Goal: Transaction & Acquisition: Subscribe to service/newsletter

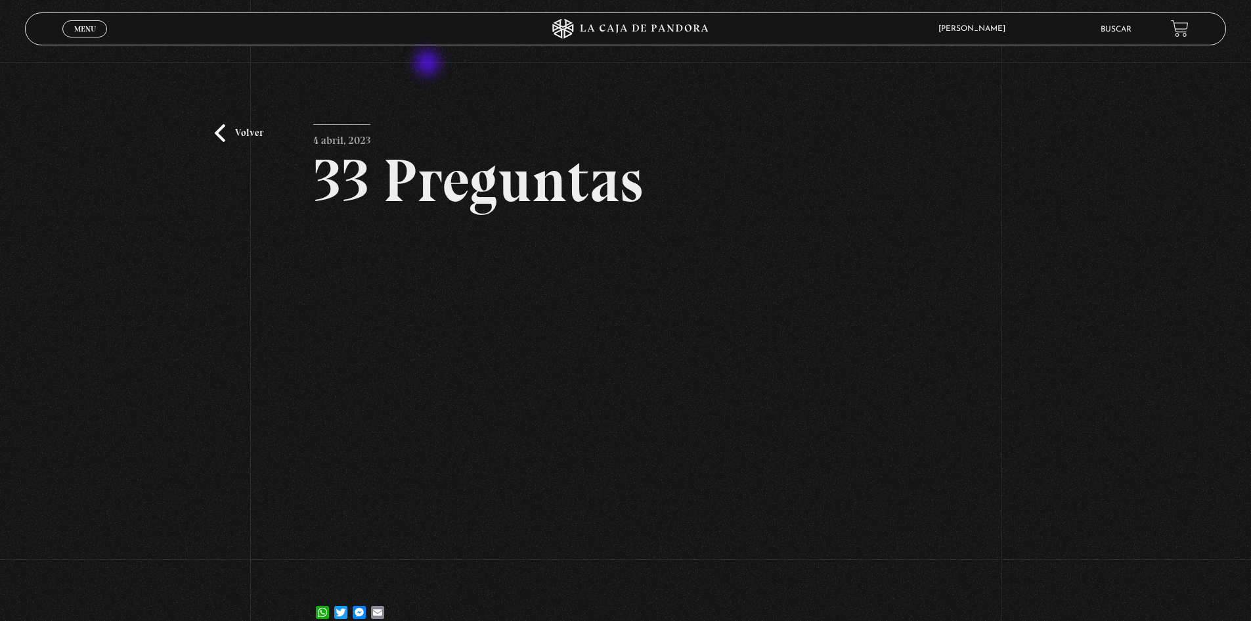
scroll to position [66, 0]
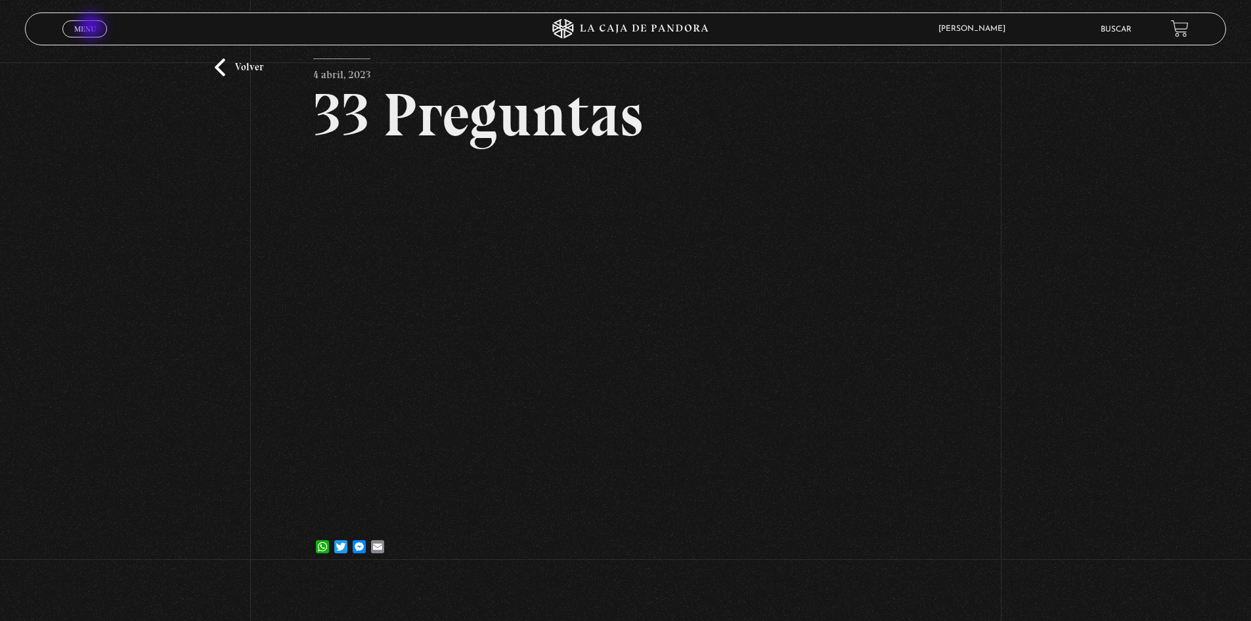
click at [94, 28] on span "Menu" at bounding box center [85, 29] width 22 height 8
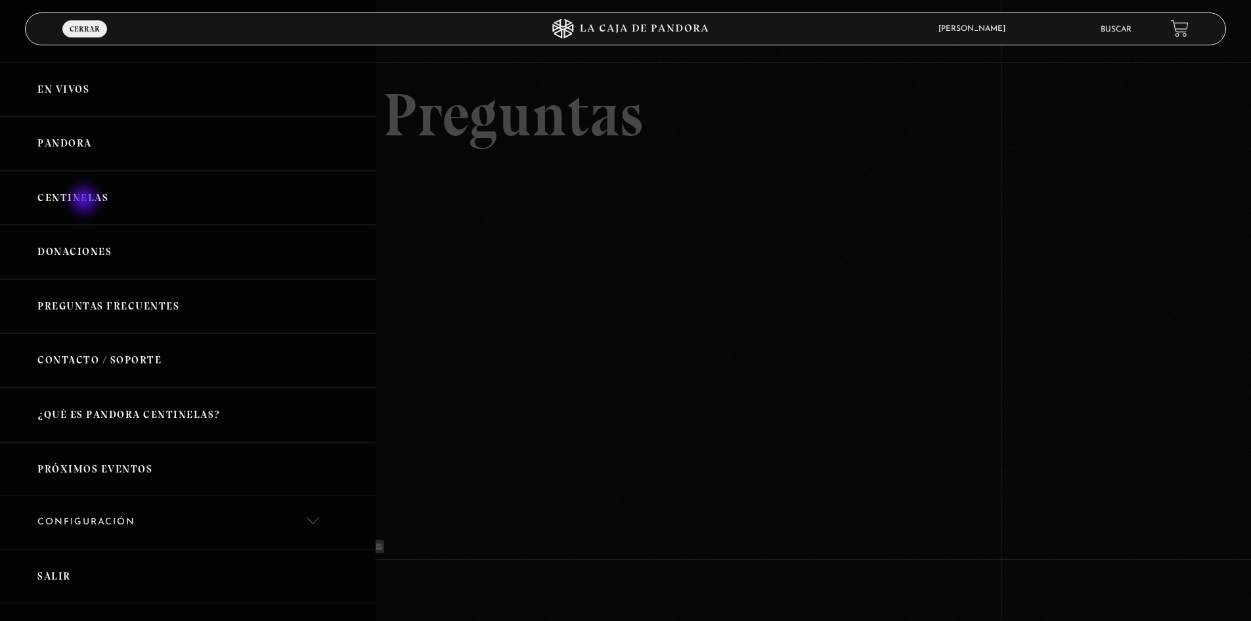
click at [85, 201] on link "Centinelas" at bounding box center [188, 198] width 376 height 55
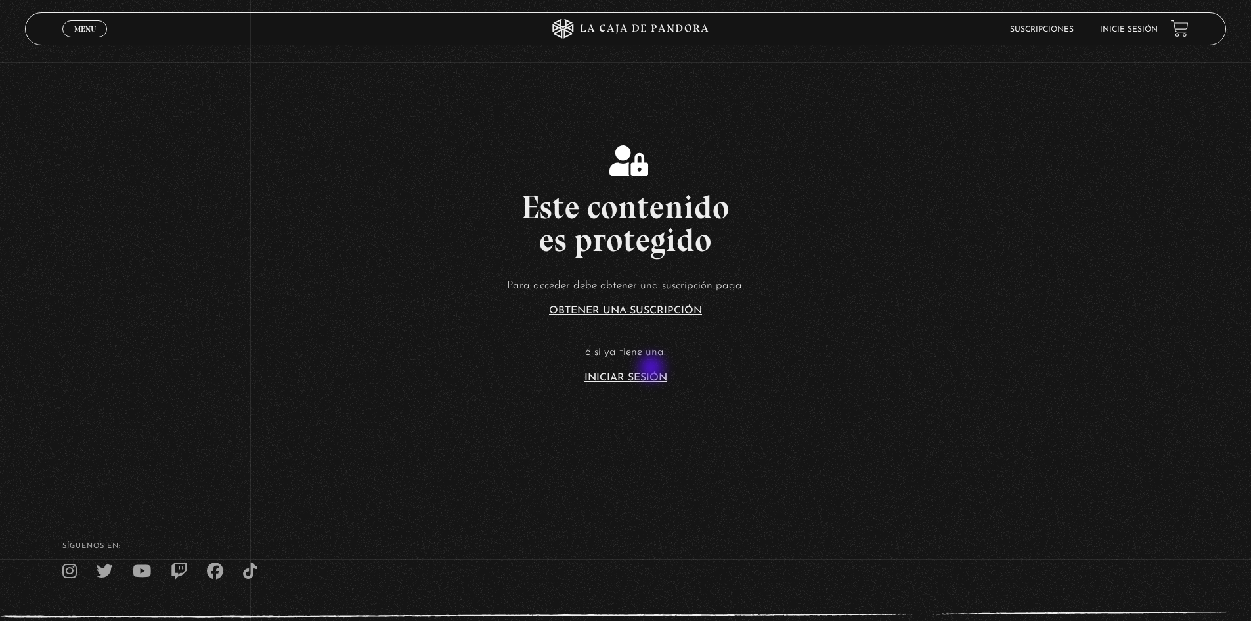
click at [653, 369] on article "Para acceder debe obtener una suscripción paga: Obtener una suscripción ó si ya…" at bounding box center [625, 329] width 1251 height 107
click at [652, 376] on link "Iniciar Sesión" at bounding box center [626, 377] width 83 height 11
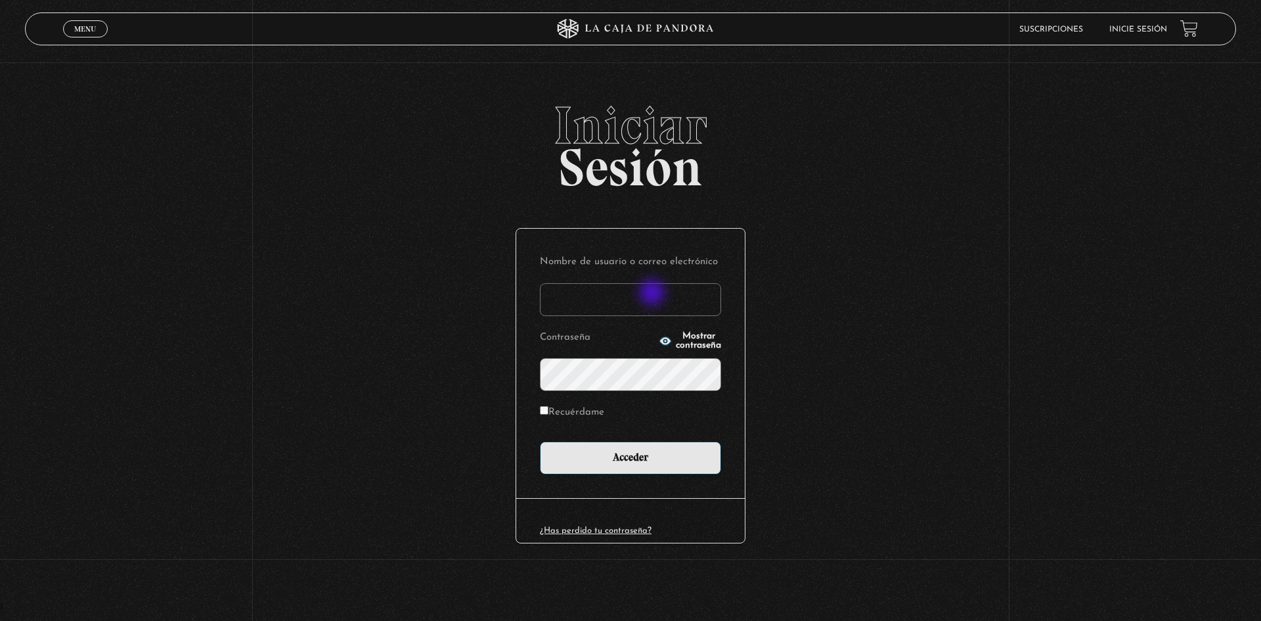
click at [654, 294] on input "Nombre de usuario o correo electrónico" at bounding box center [630, 299] width 181 height 33
type input "[PERSON_NAME][EMAIL_ADDRESS][DOMAIN_NAME]"
click at [540, 441] on input "Acceder" at bounding box center [630, 457] width 181 height 33
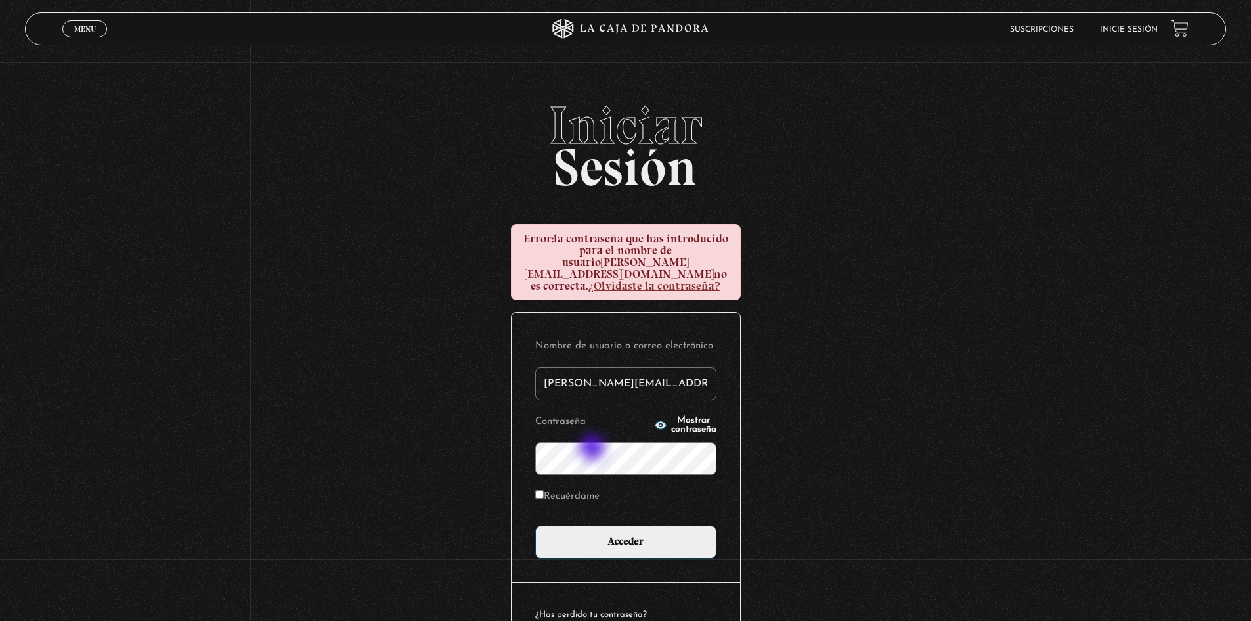
click at [535, 525] on input "Acceder" at bounding box center [625, 541] width 181 height 33
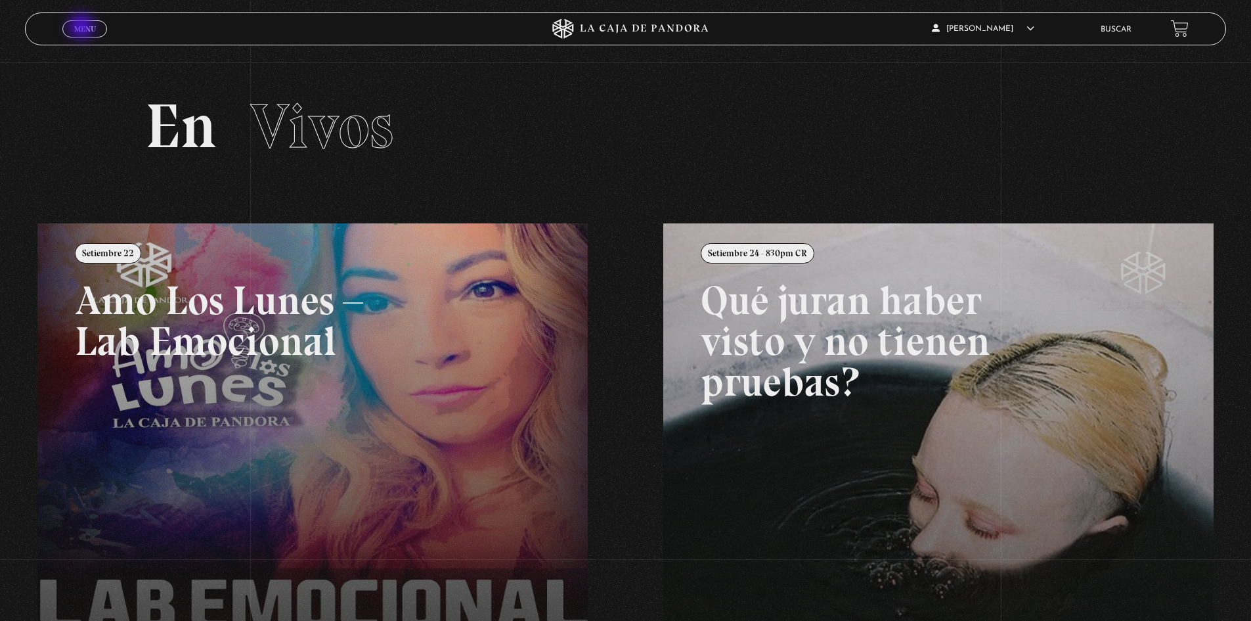
click at [84, 28] on span "Menu" at bounding box center [85, 29] width 22 height 8
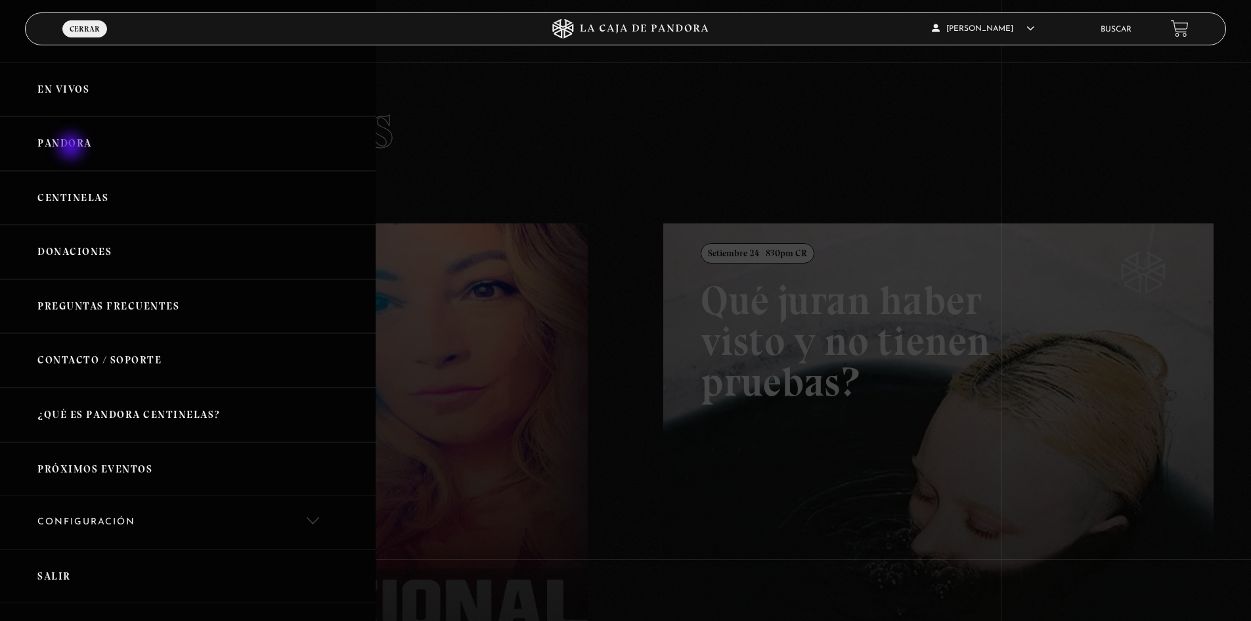
click at [72, 148] on link "Pandora" at bounding box center [188, 143] width 376 height 55
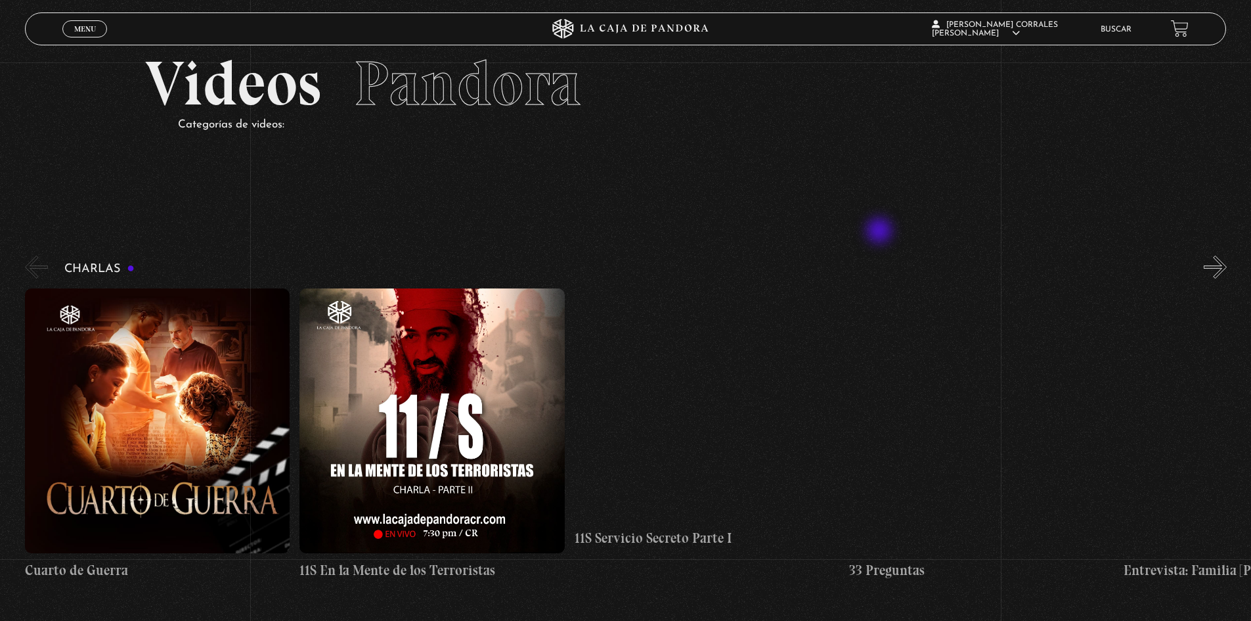
scroll to position [66, 0]
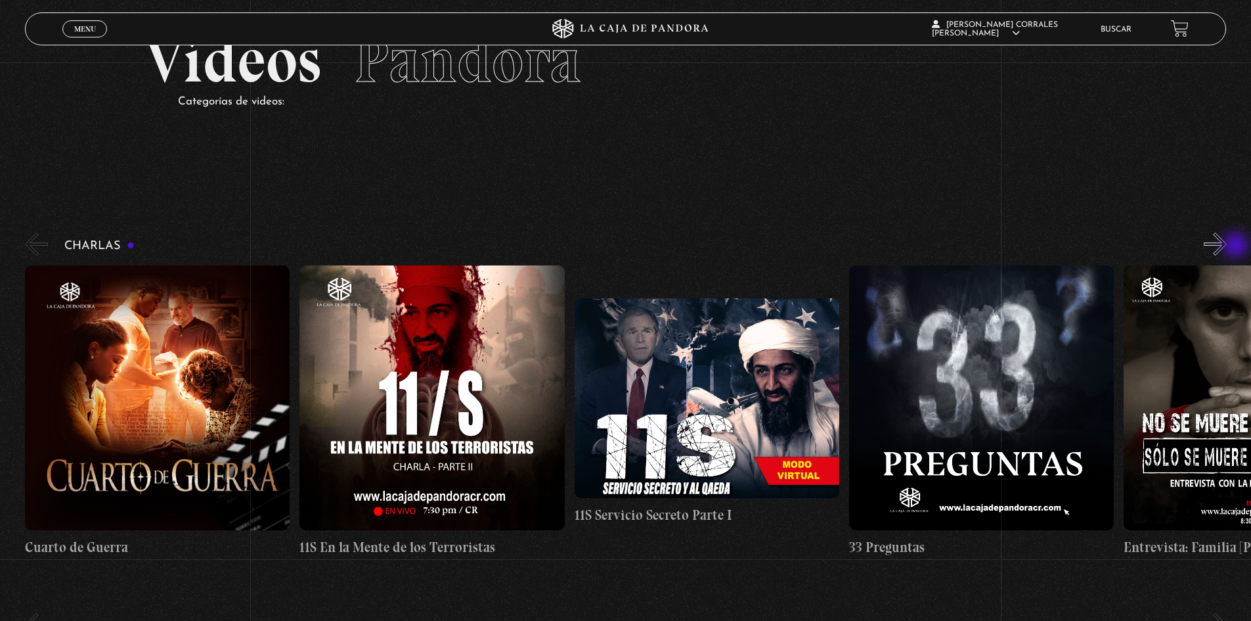
click at [1227, 246] on button "»" at bounding box center [1215, 244] width 23 height 23
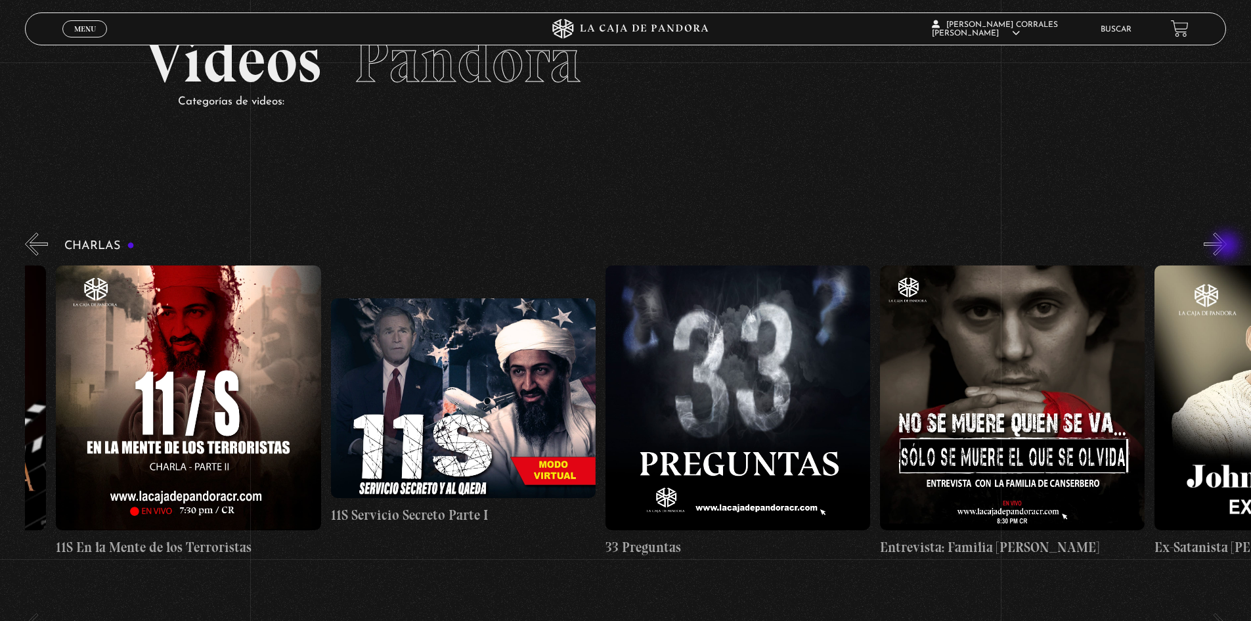
click at [1227, 246] on button "»" at bounding box center [1215, 244] width 23 height 23
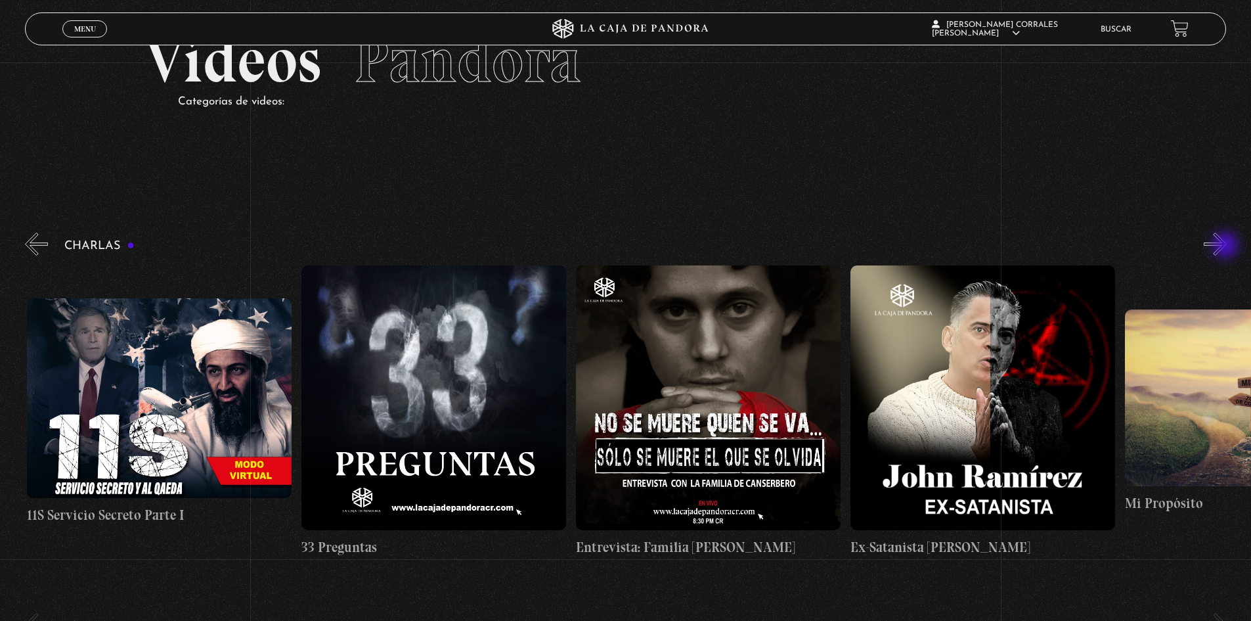
click at [1227, 246] on button "»" at bounding box center [1215, 244] width 23 height 23
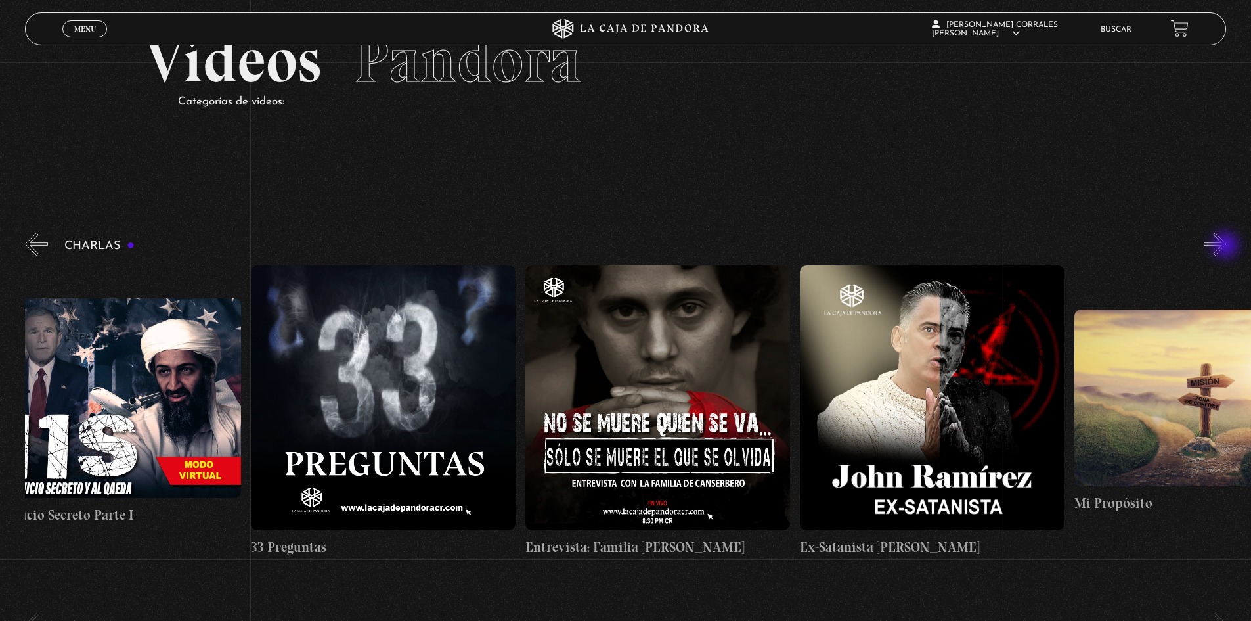
scroll to position [0, 687]
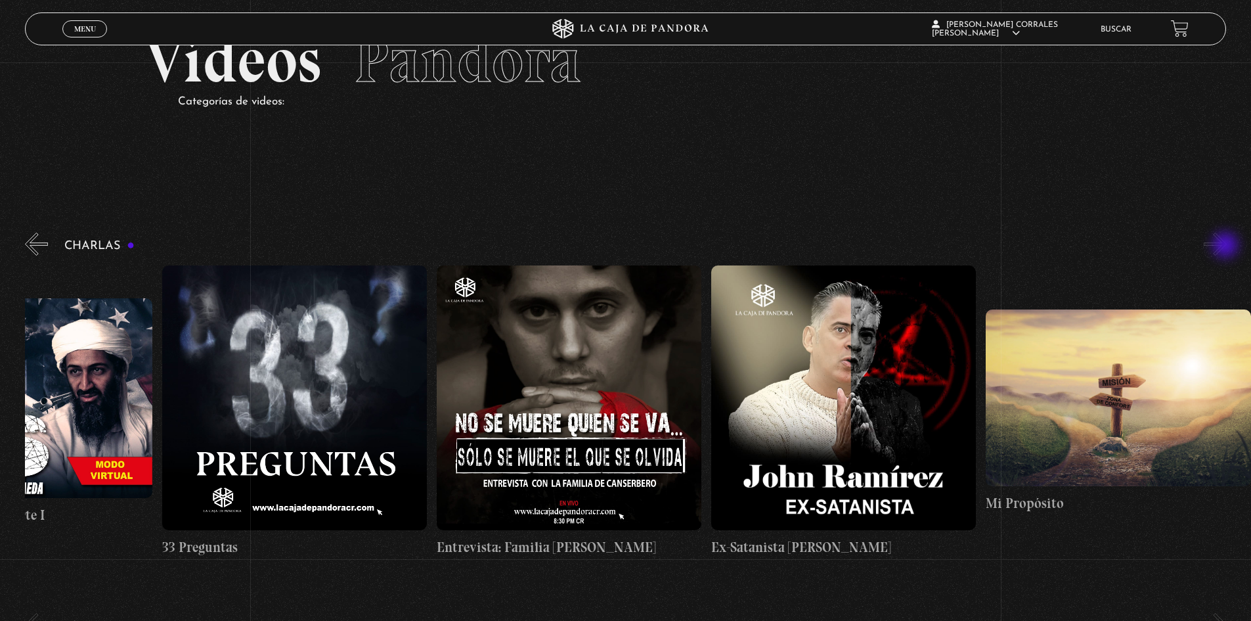
click at [1227, 246] on button "»" at bounding box center [1215, 244] width 23 height 23
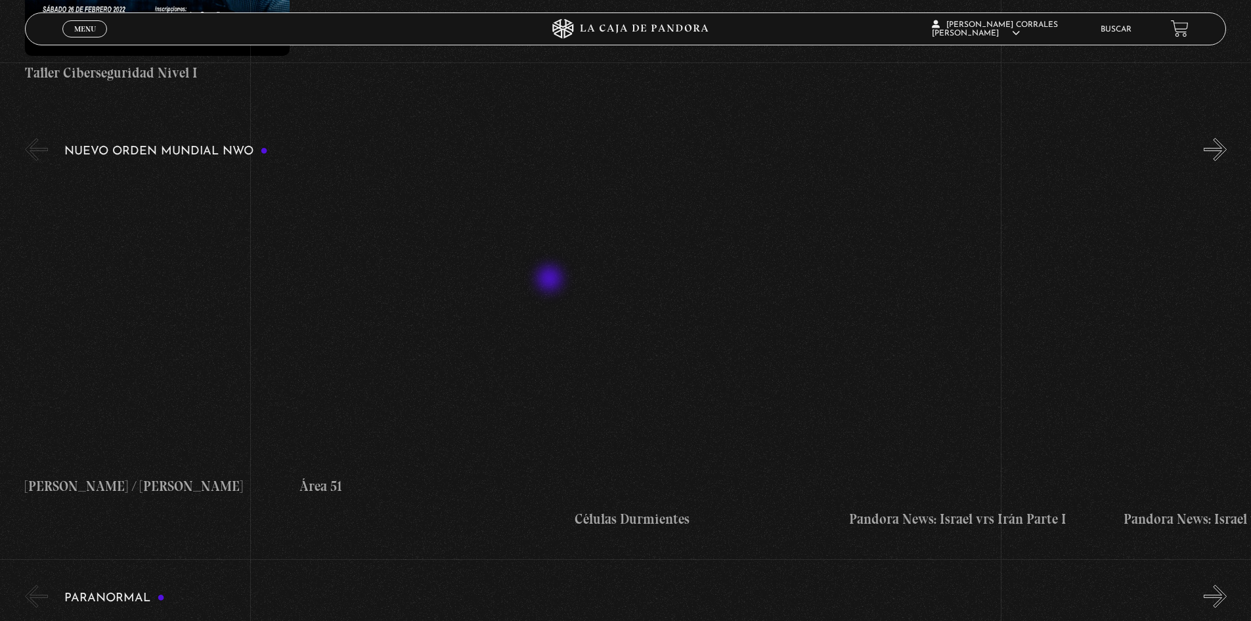
scroll to position [985, 0]
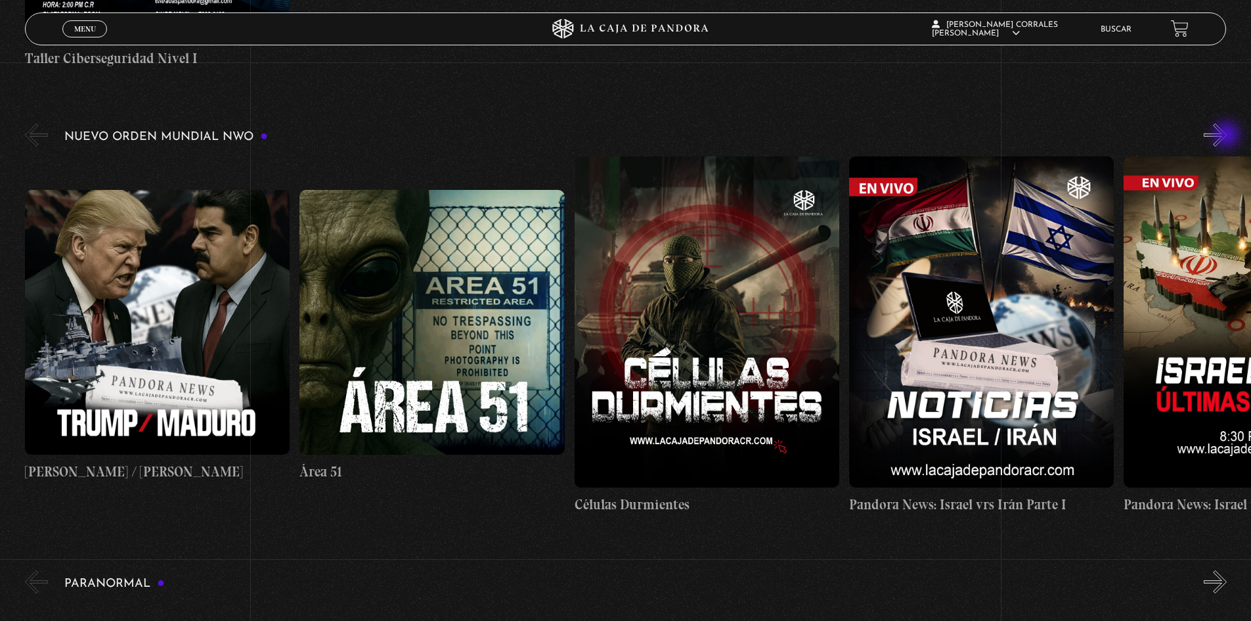
click at [1227, 136] on button "»" at bounding box center [1215, 134] width 23 height 23
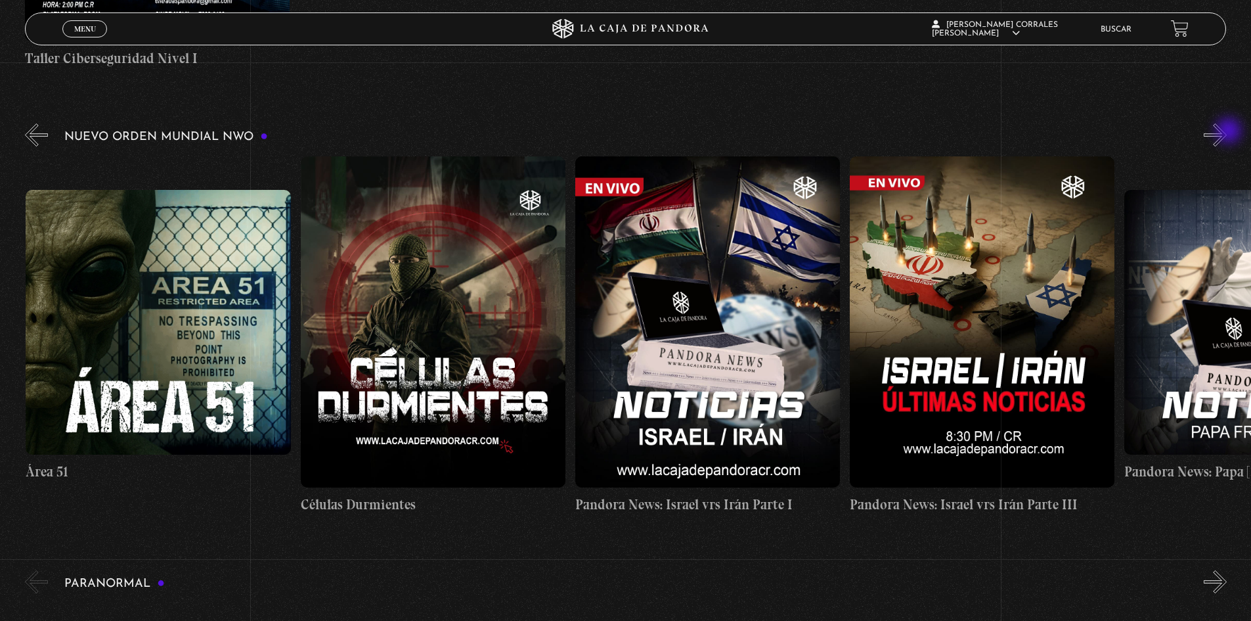
click at [1227, 132] on button "»" at bounding box center [1215, 134] width 23 height 23
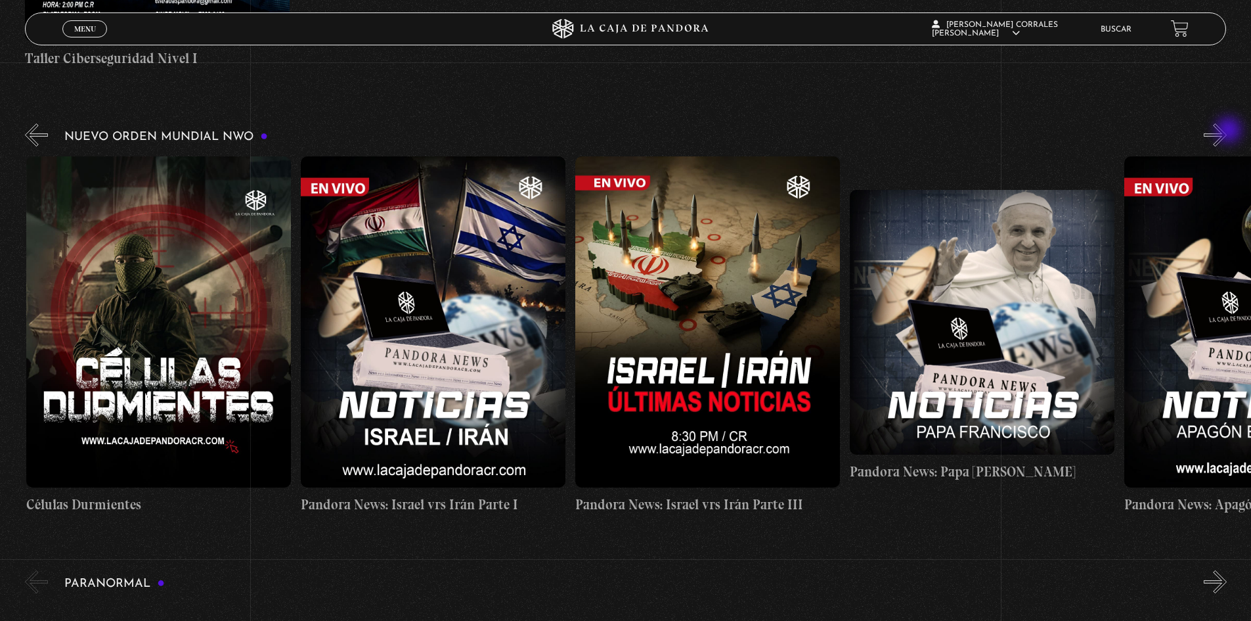
click at [1227, 131] on button "»" at bounding box center [1215, 134] width 23 height 23
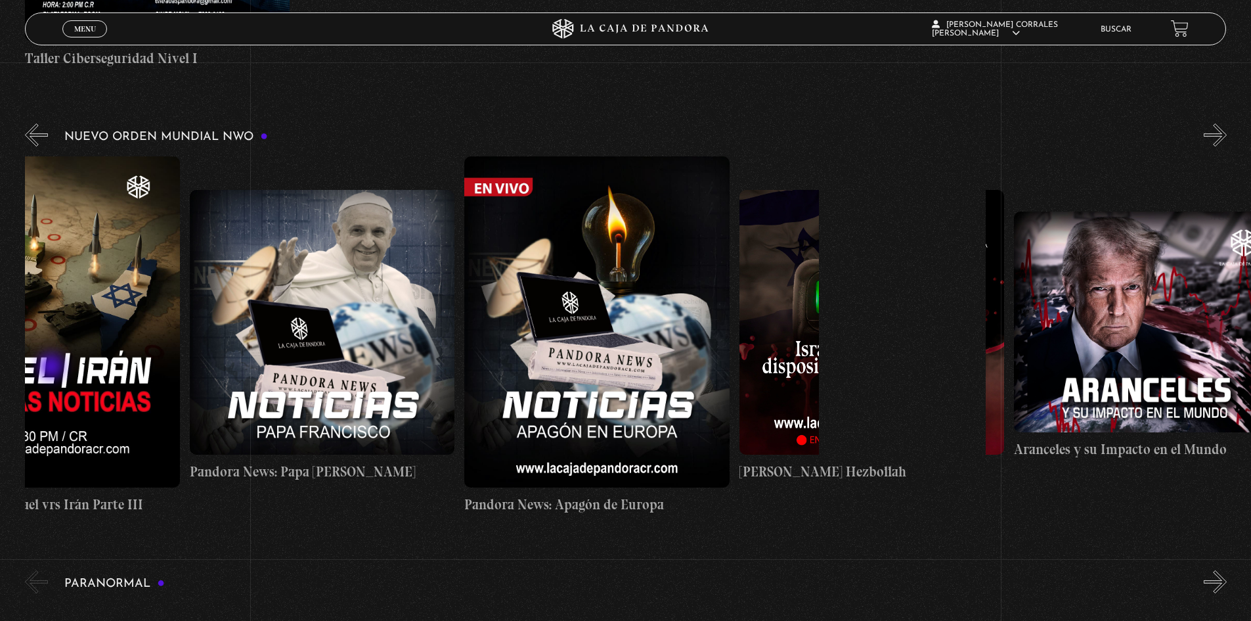
drag, startPoint x: 1085, startPoint y: 340, endPoint x: 1, endPoint y: 376, distance: 1085.0
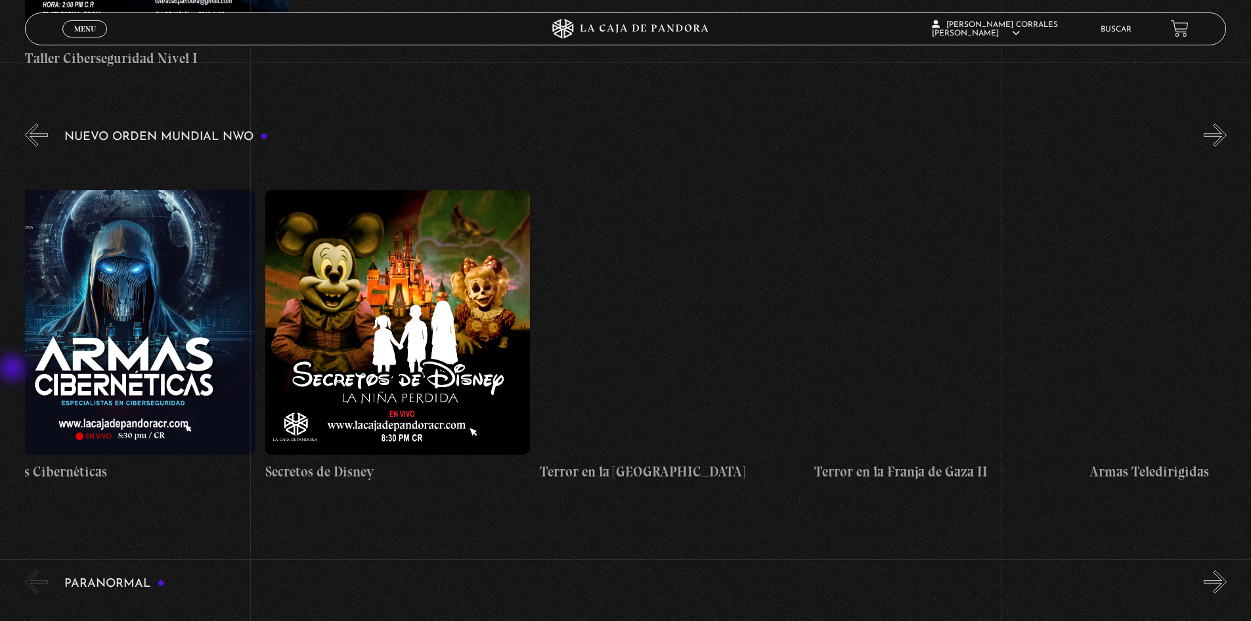
drag, startPoint x: 1031, startPoint y: 344, endPoint x: 65, endPoint y: 369, distance: 966.5
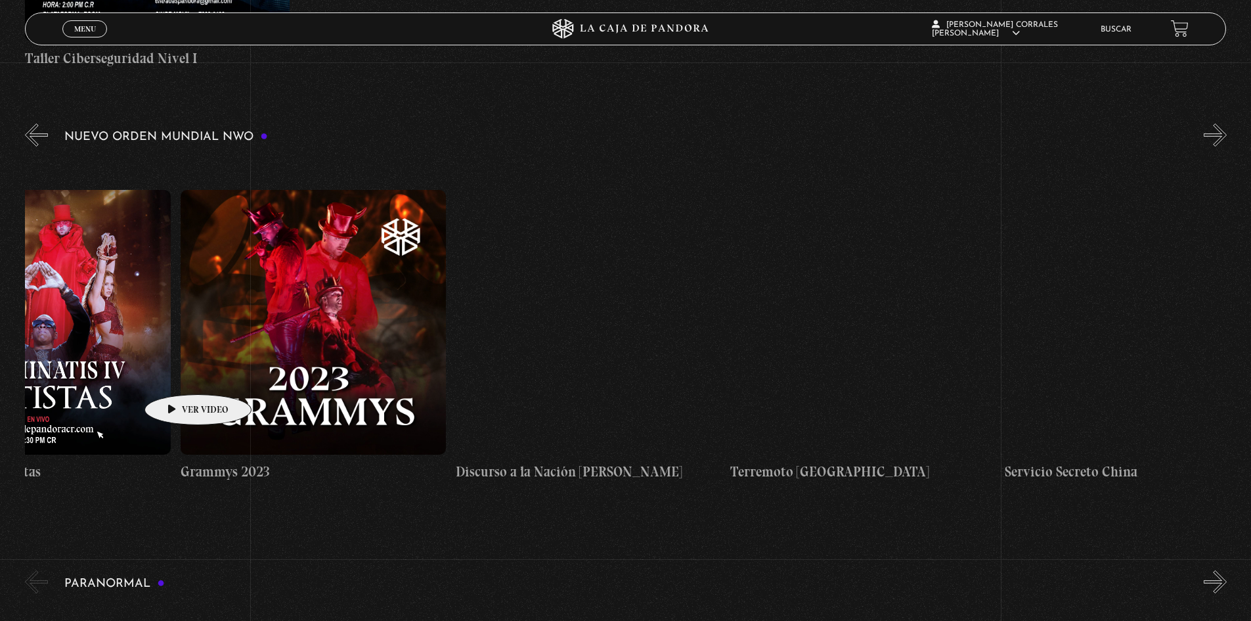
drag, startPoint x: 1093, startPoint y: 345, endPoint x: 8, endPoint y: 379, distance: 1085.6
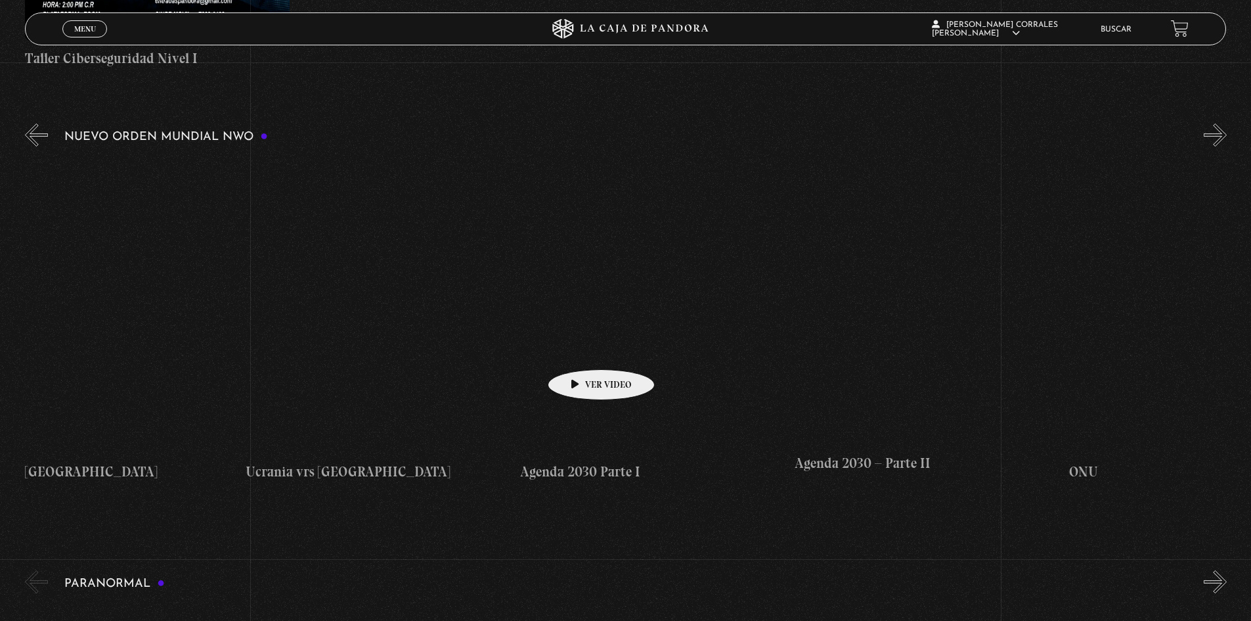
drag, startPoint x: 983, startPoint y: 340, endPoint x: 84, endPoint y: 374, distance: 899.2
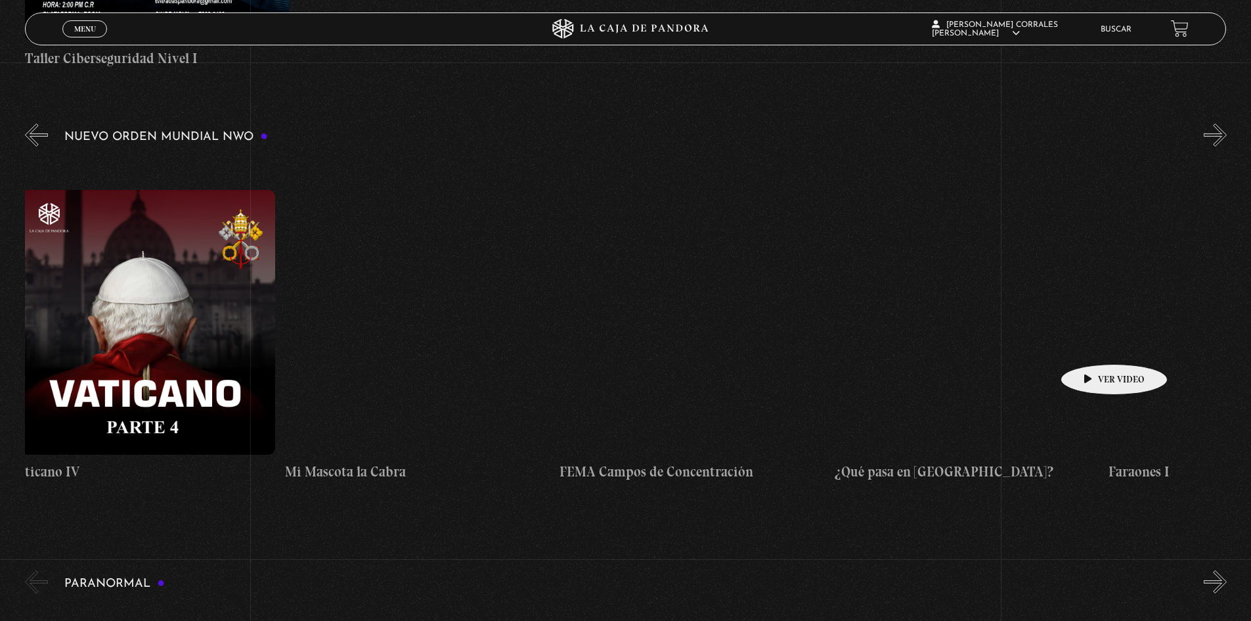
drag, startPoint x: 1098, startPoint y: 345, endPoint x: 243, endPoint y: 385, distance: 855.5
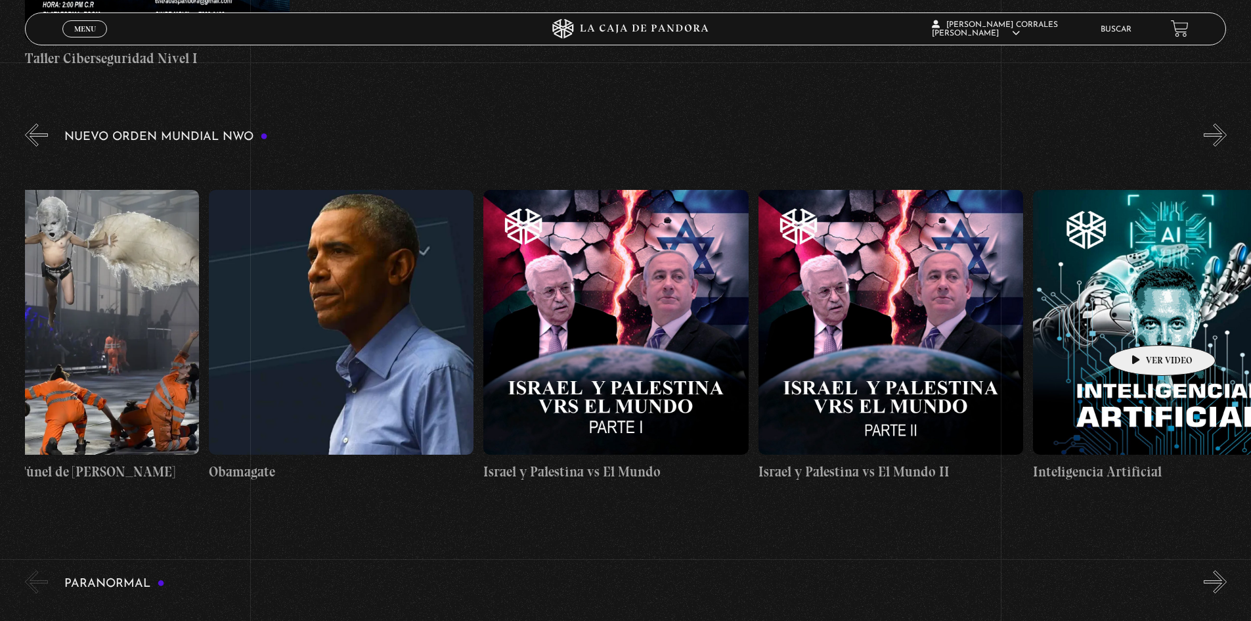
scroll to position [0, 20740]
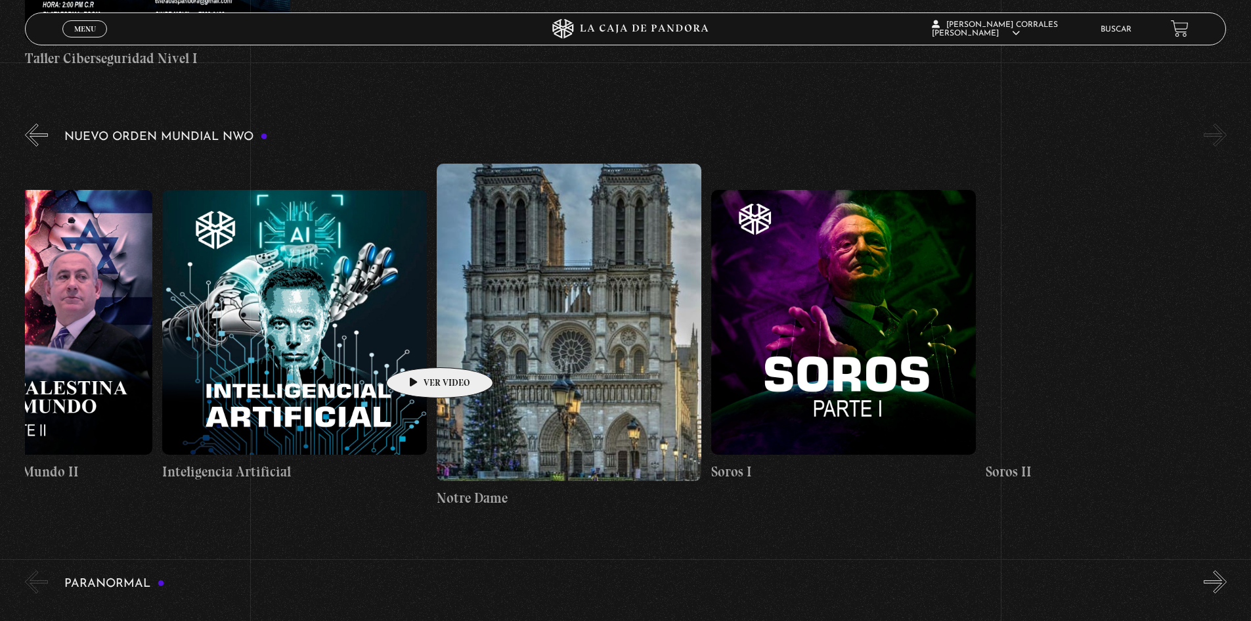
drag, startPoint x: 1142, startPoint y: 325, endPoint x: 274, endPoint y: 349, distance: 868.0
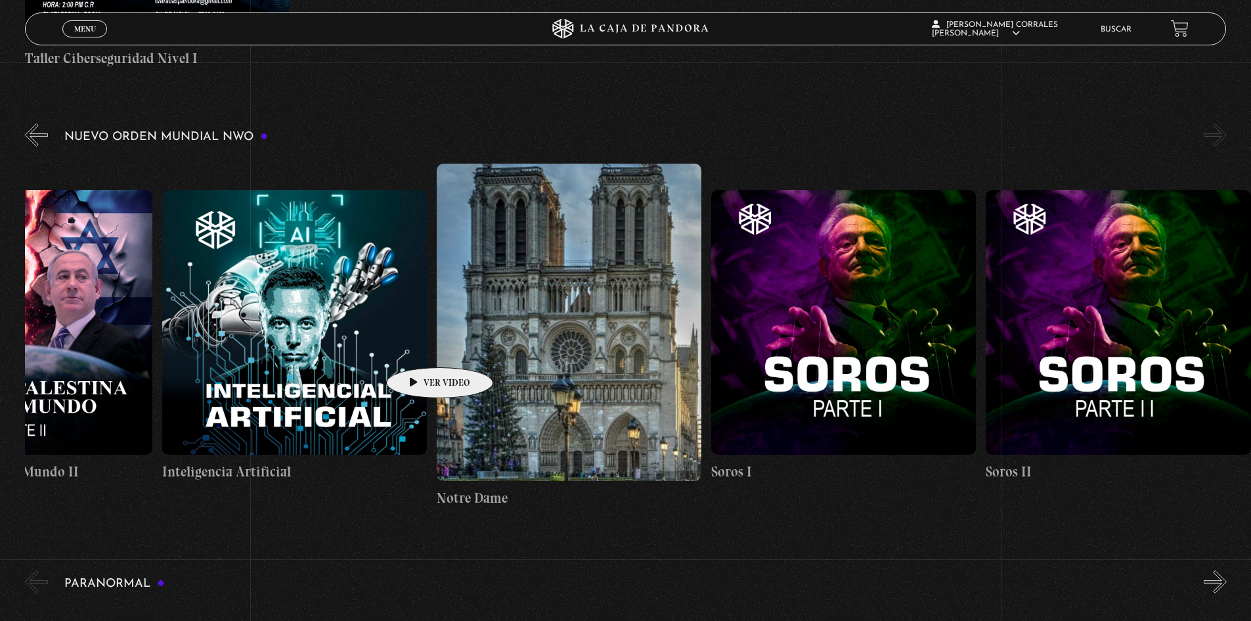
click at [278, 349] on figure at bounding box center [294, 322] width 265 height 265
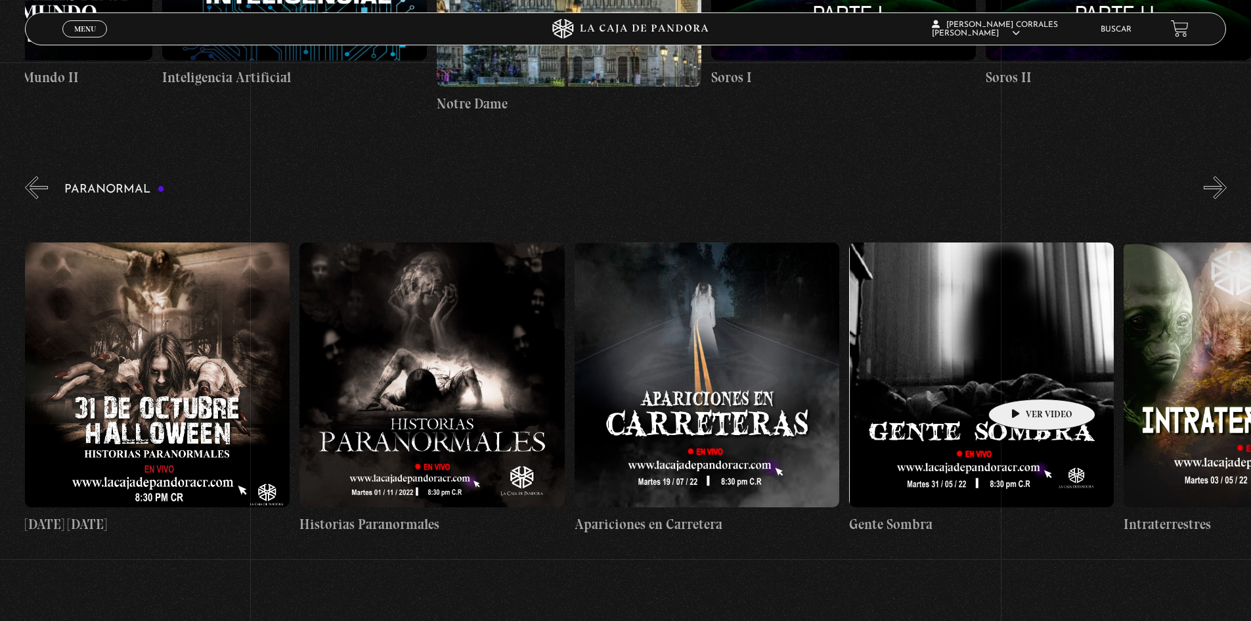
scroll to position [0, 1785]
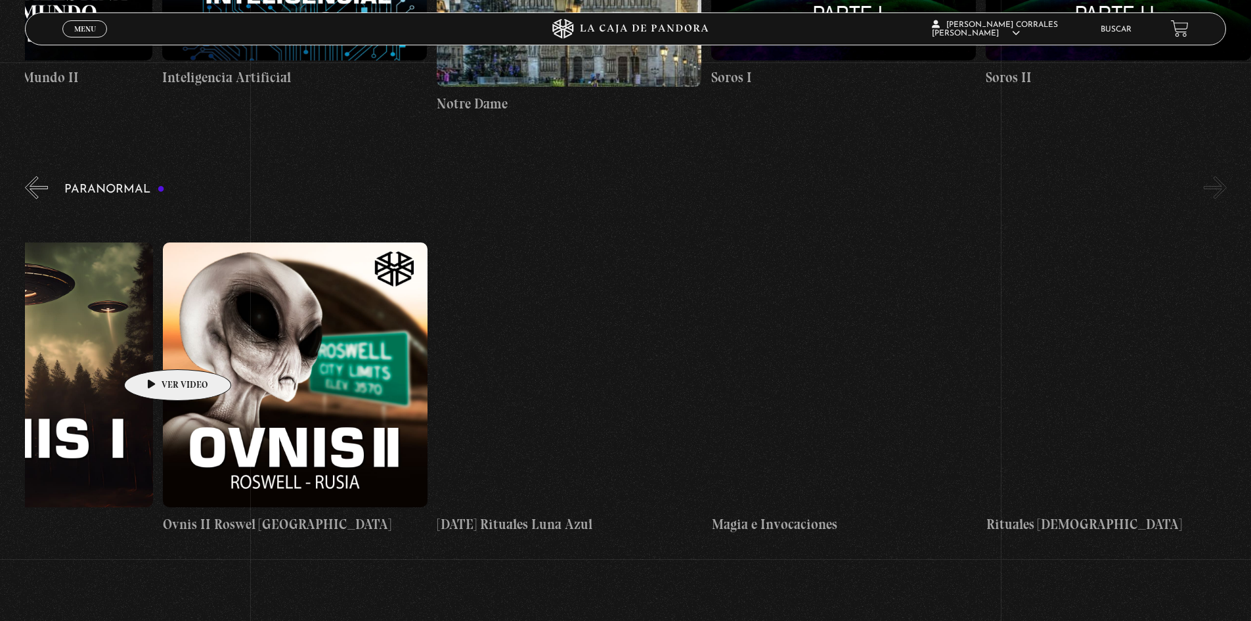
drag, startPoint x: 1021, startPoint y: 379, endPoint x: 0, endPoint y: 348, distance: 1021.2
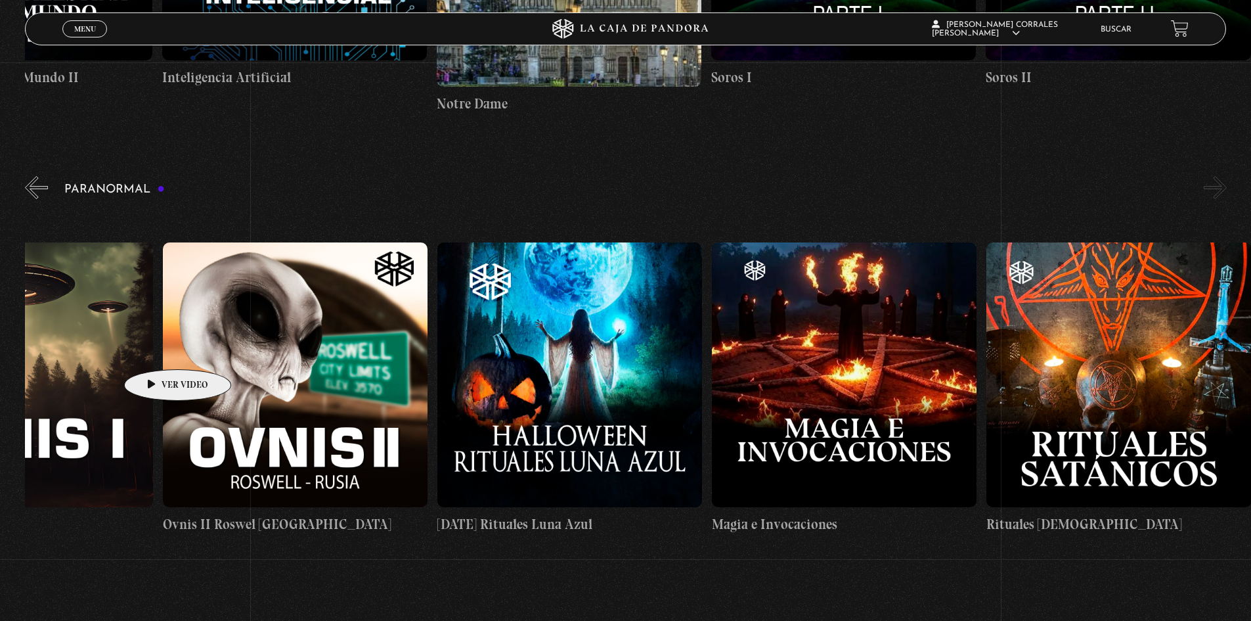
drag, startPoint x: 1103, startPoint y: 345, endPoint x: 485, endPoint y: 337, distance: 618.8
drag, startPoint x: 1127, startPoint y: 359, endPoint x: 1113, endPoint y: 386, distance: 31.1
click at [1128, 358] on figure at bounding box center [1119, 374] width 265 height 265
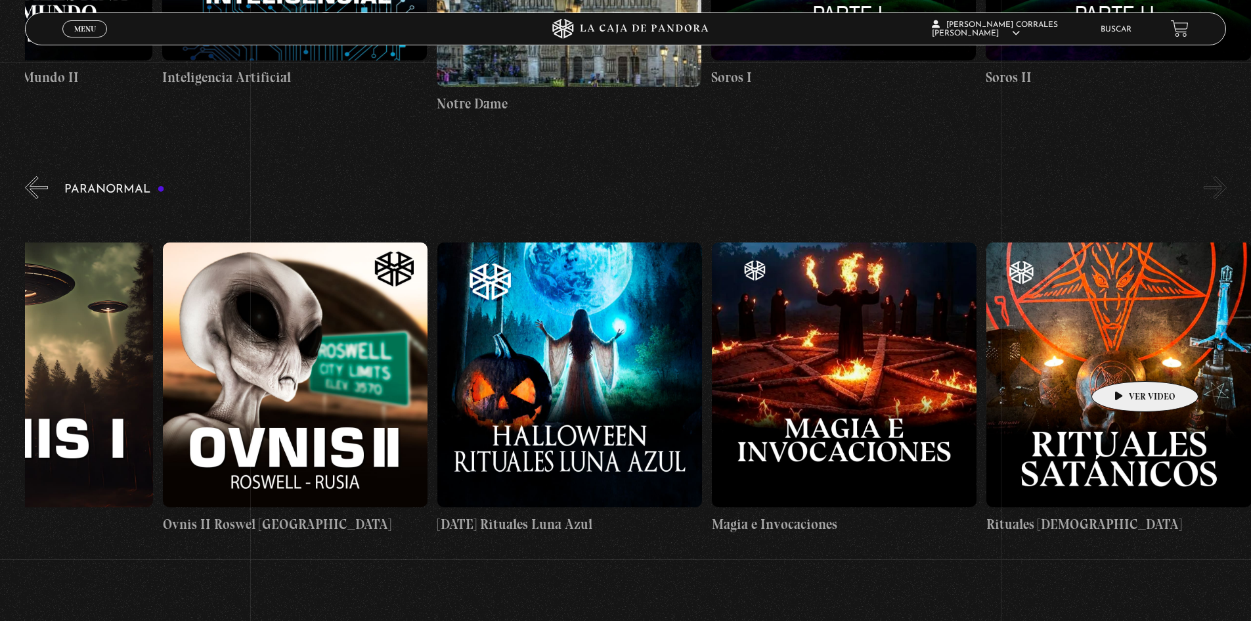
scroll to position [0, 1782]
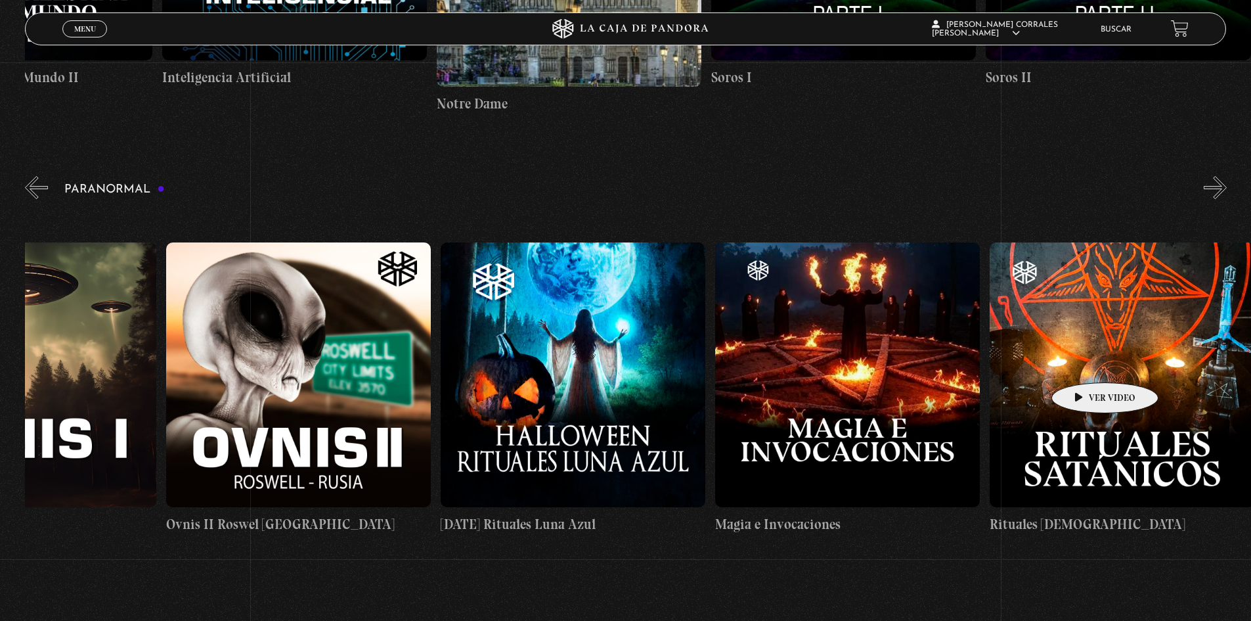
click at [1084, 363] on figure at bounding box center [1122, 374] width 265 height 265
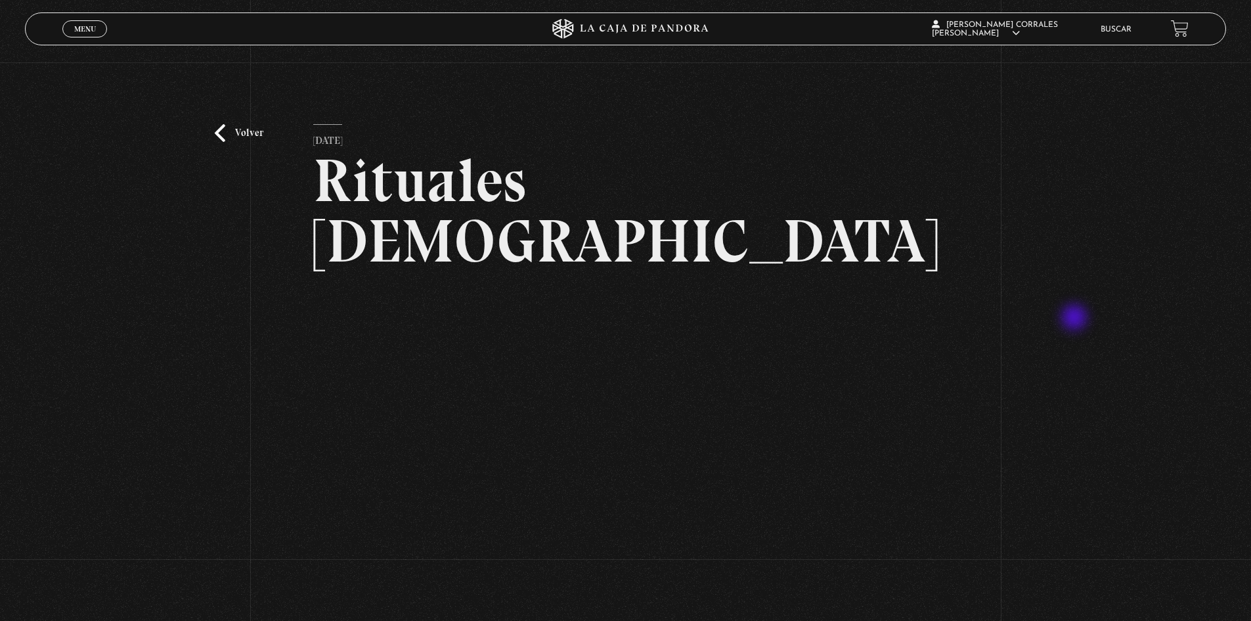
click at [1076, 319] on div "Volver [DATE] Rituales Satánicos WhatsApp Twitter Messenger Email" at bounding box center [625, 382] width 1251 height 640
